Goal: Information Seeking & Learning: Learn about a topic

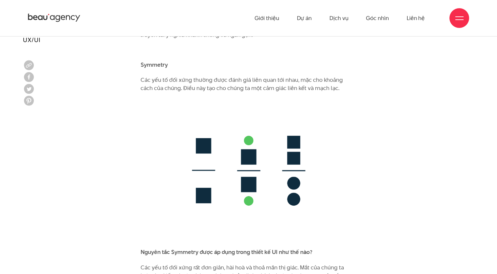
scroll to position [3460, 0]
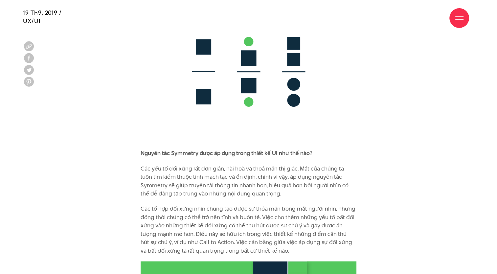
scroll to position [3578, 0]
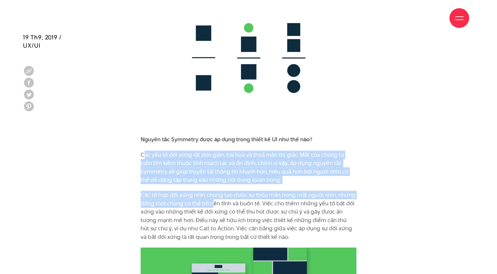
drag, startPoint x: 145, startPoint y: 131, endPoint x: 212, endPoint y: 183, distance: 84.8
click at [212, 191] on p "Các tổ hợp đối xứng nhìn chung tạo được sự thỏa mãn trong mắt người nhìn, nhưng…" at bounding box center [249, 216] width 216 height 51
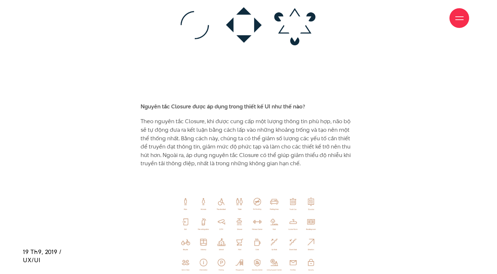
scroll to position [3679, 0]
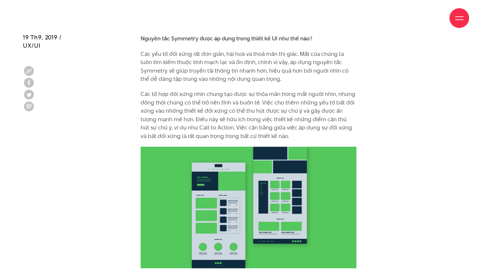
click at [309, 35] on div "Giới thiệu Dự án Dịch vụ Góc nhìn Liên hệ" at bounding box center [248, 18] width 441 height 36
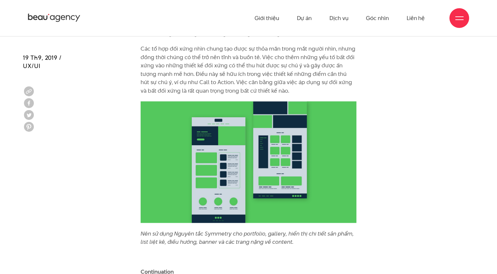
scroll to position [3705, 0]
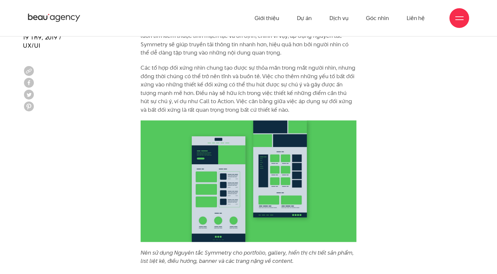
click at [322, 72] on p "Các tổ hợp đối xứng nhìn chung tạo được sự thỏa mãn trong mắt người nhìn, nhưng…" at bounding box center [249, 88] width 216 height 51
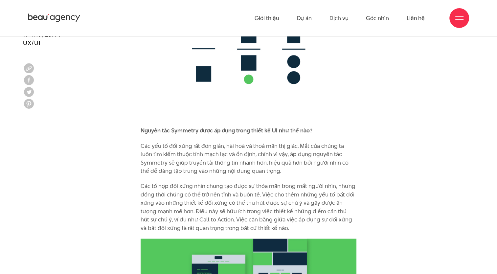
scroll to position [3574, 0]
